Goal: Find specific page/section: Find specific page/section

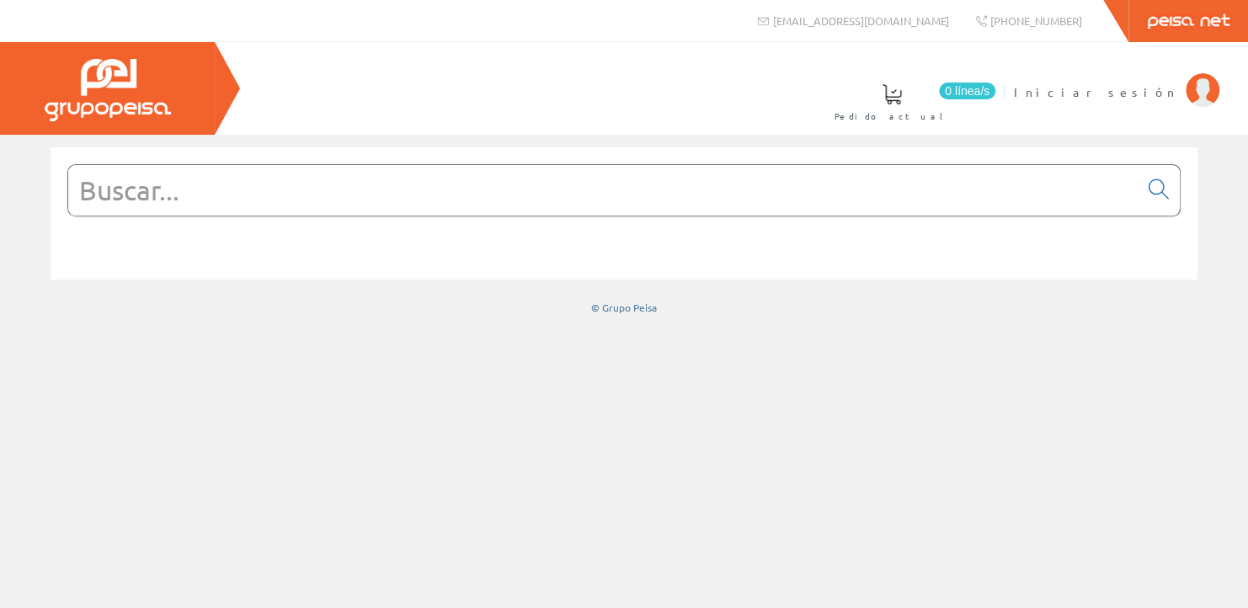
click at [1155, 91] on span "Iniciar sesión" at bounding box center [1095, 91] width 163 height 17
click at [328, 200] on input "text" at bounding box center [603, 190] width 1070 height 51
click at [536, 173] on input "text" at bounding box center [603, 190] width 1070 height 51
paste input "AS12-30-10S-23"
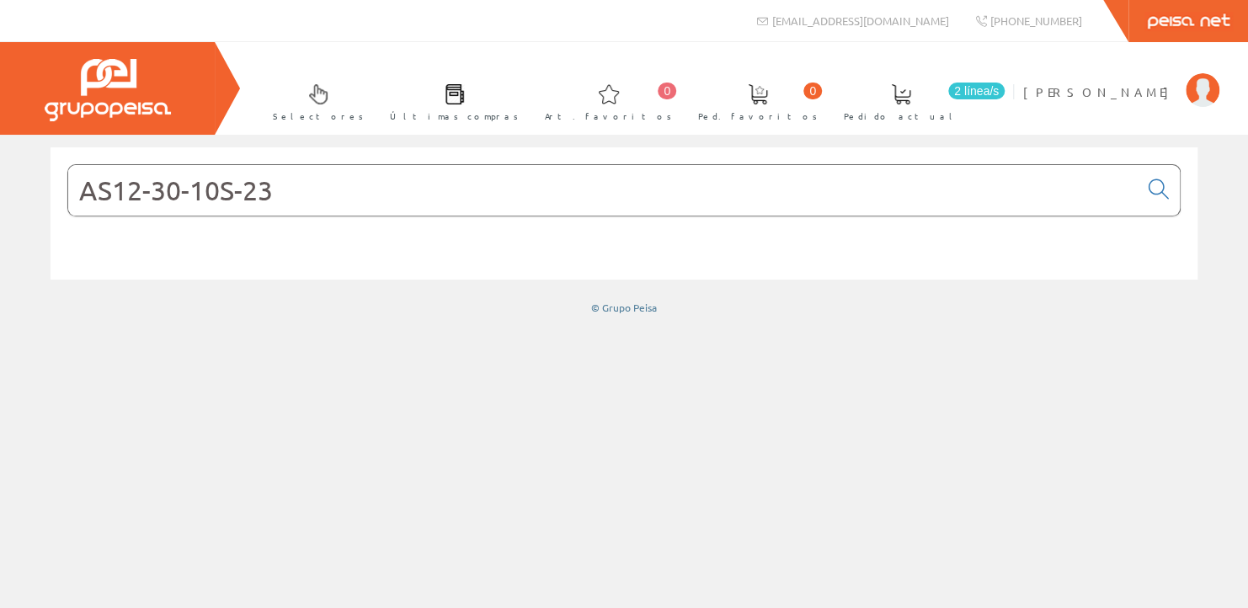
type input "AS12-30-10S-23"
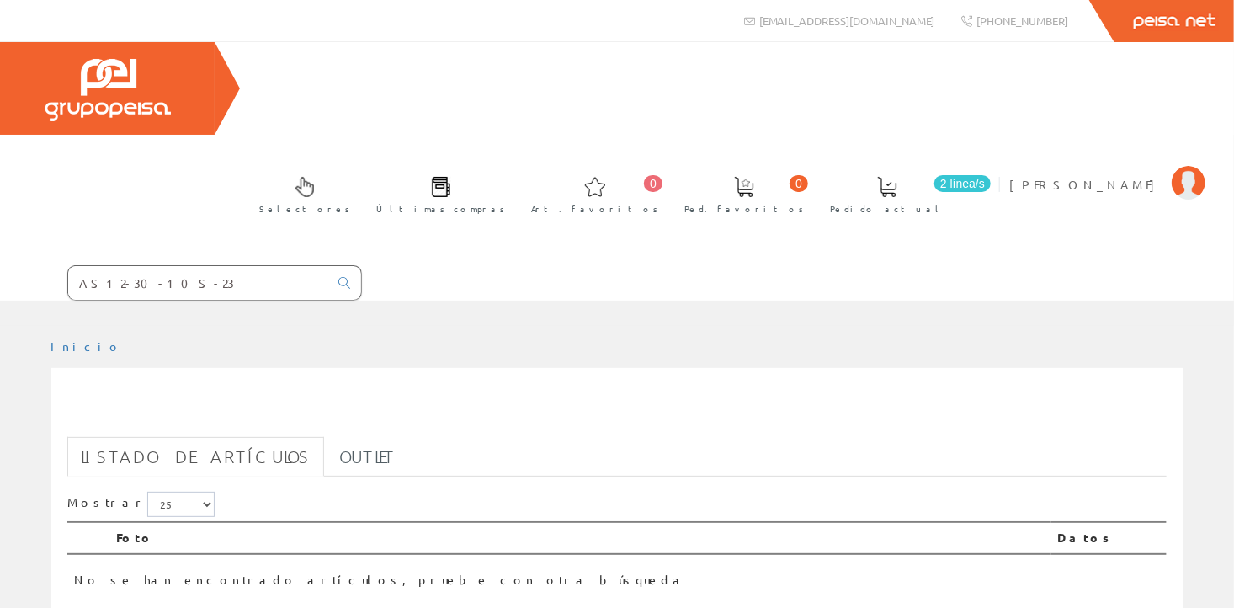
drag, startPoint x: 280, startPoint y: 187, endPoint x: 257, endPoint y: 189, distance: 23.6
click at [276, 266] on input "AS12-30-10S-23" at bounding box center [198, 283] width 260 height 34
drag, startPoint x: 253, startPoint y: 189, endPoint x: 61, endPoint y: 195, distance: 192.1
click at [61, 265] on form "AS12-30-10S-23" at bounding box center [181, 282] width 362 height 35
paste input "AS12-30-10S-23"
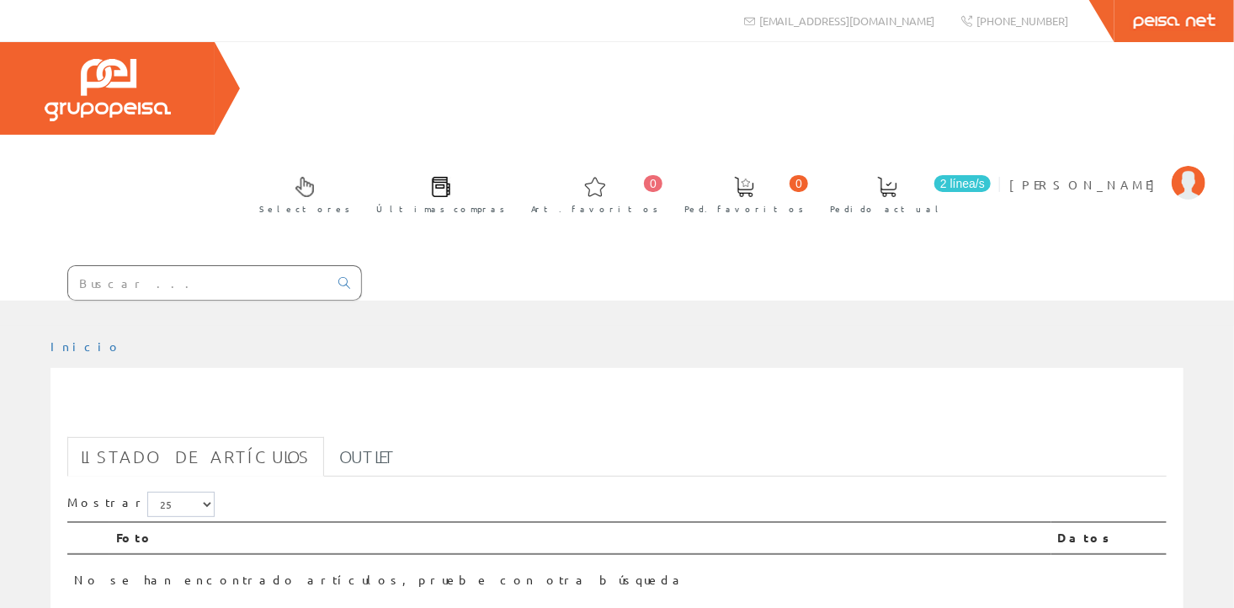
type input "AS12-30-10S-23"
